Goal: Navigation & Orientation: Find specific page/section

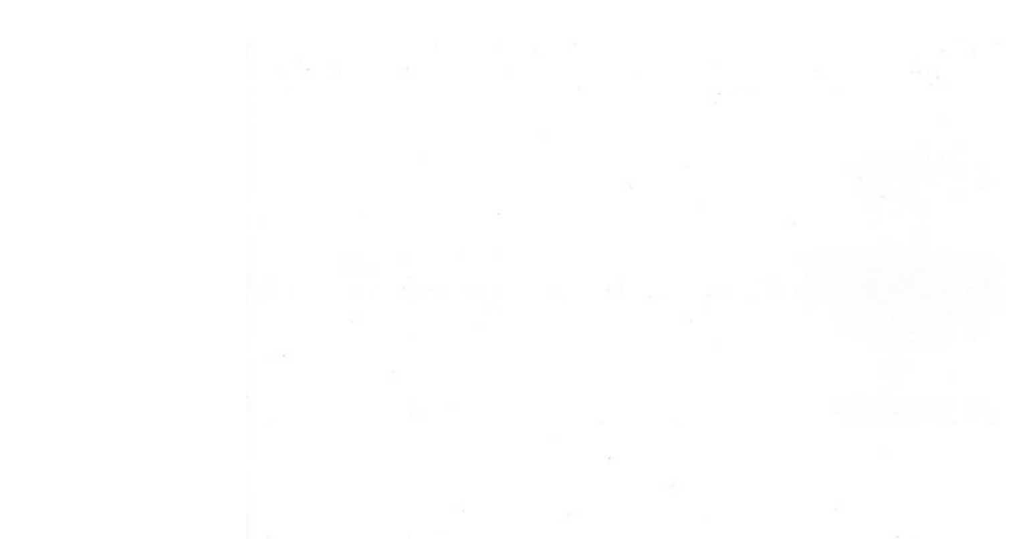
scroll to position [1, 0]
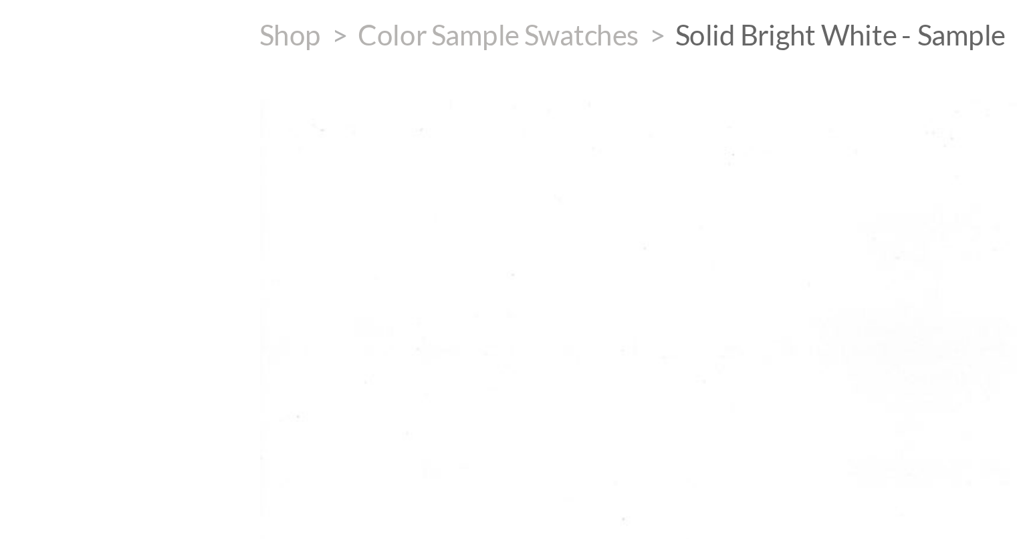
click at [380, 254] on div at bounding box center [332, 194] width 289 height 193
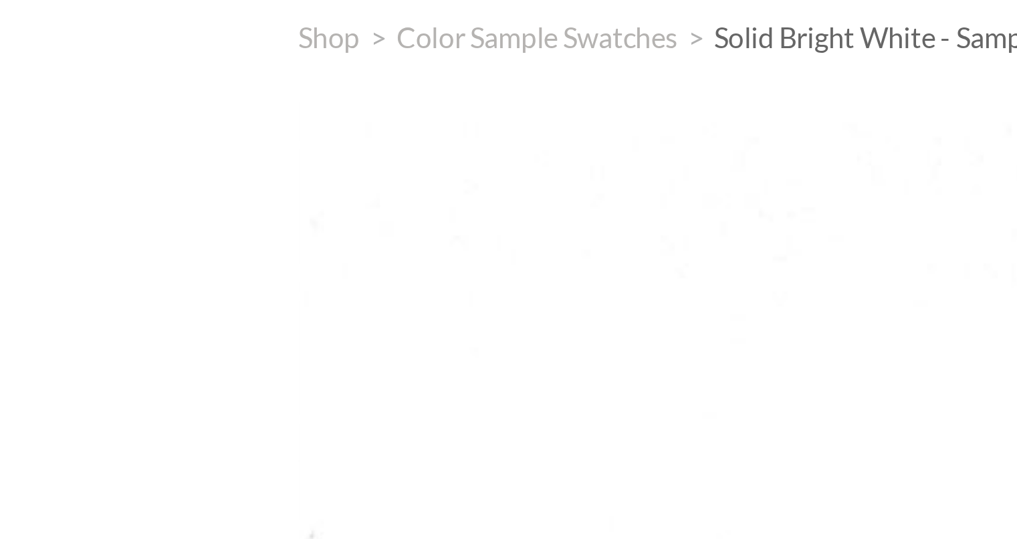
click at [255, 250] on div at bounding box center [332, 194] width 289 height 193
click at [205, 243] on div at bounding box center [332, 194] width 289 height 193
click at [200, 243] on div at bounding box center [332, 194] width 289 height 193
click at [188, 238] on div at bounding box center [332, 194] width 289 height 193
click at [173, 232] on div "Shop > Color Sample Swatches > Solid Bright White - Sample Solid Bright White -…" at bounding box center [508, 388] width 1017 height 699
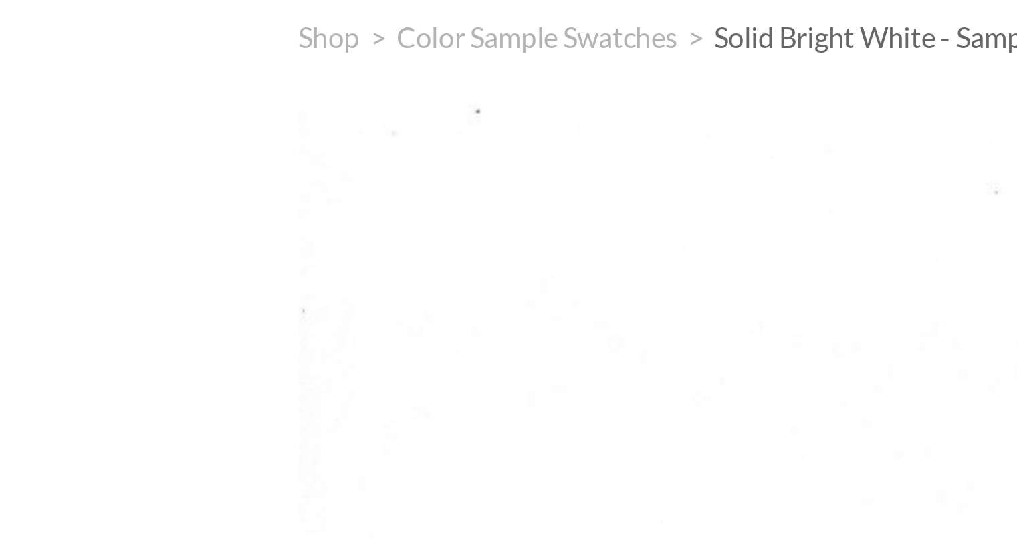
click at [155, 222] on div "Shop > Color Sample Swatches > Solid Bright White - Sample Solid Bright White -…" at bounding box center [508, 388] width 1017 height 699
click at [150, 217] on div "Shop > Color Sample Swatches > Solid Bright White - Sample Solid Bright White -…" at bounding box center [508, 388] width 1017 height 699
click at [144, 211] on div "Shop > Color Sample Swatches > Solid Bright White - Sample Solid Bright White -…" at bounding box center [508, 388] width 1017 height 699
click at [139, 205] on div "Shop > Color Sample Swatches > Solid Bright White - Sample Solid Bright White -…" at bounding box center [508, 388] width 1017 height 699
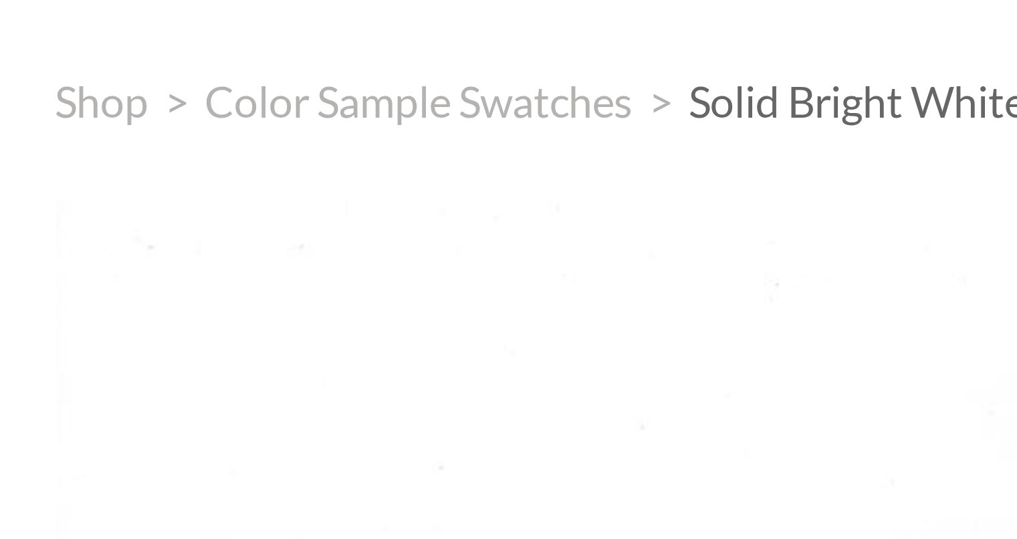
click at [344, 142] on div at bounding box center [332, 194] width 289 height 193
